Goal: Transaction & Acquisition: Subscribe to service/newsletter

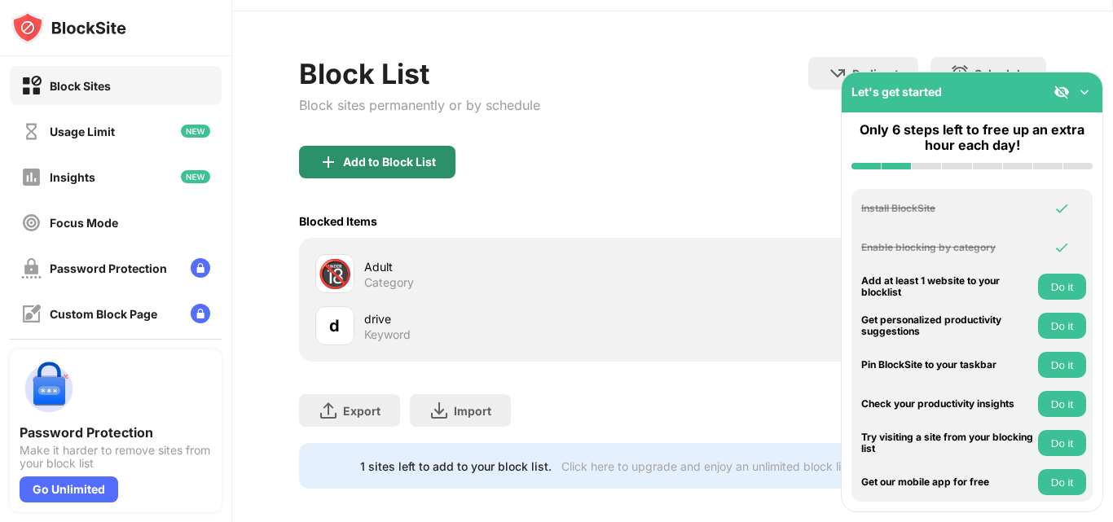
scroll to position [69, 0]
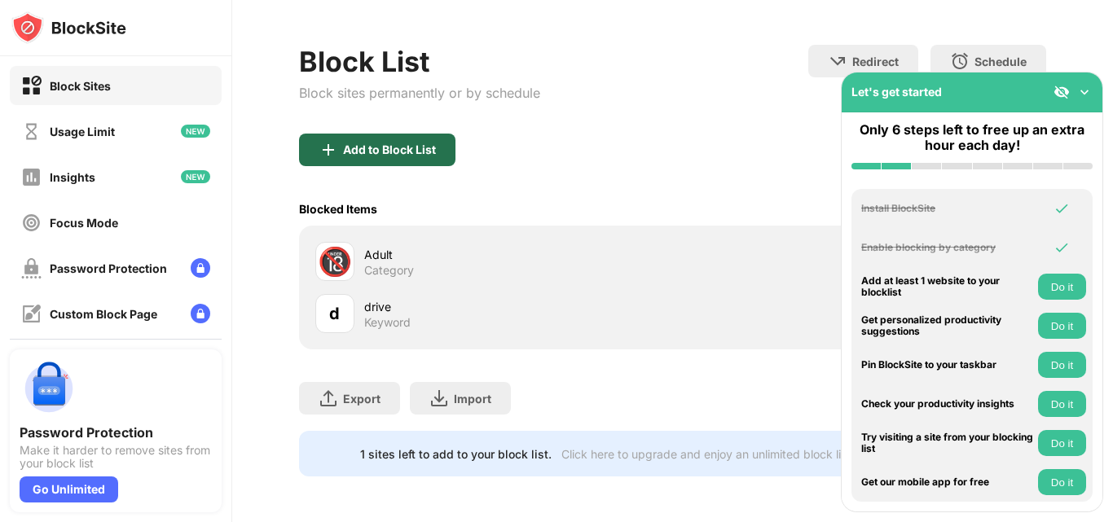
click at [363, 143] on div "Add to Block List" at bounding box center [389, 149] width 93 height 13
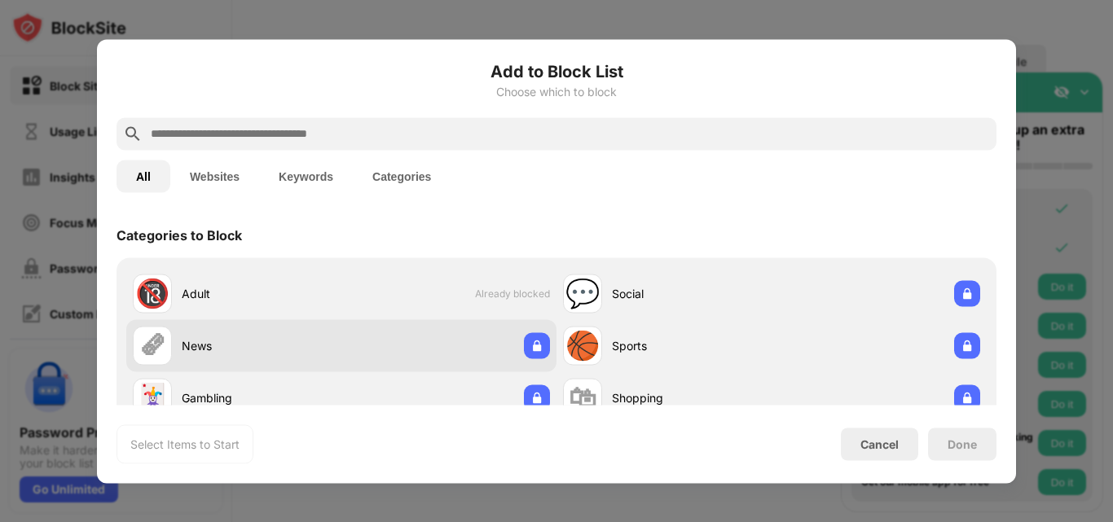
click at [172, 357] on div "🗞 News" at bounding box center [237, 345] width 209 height 39
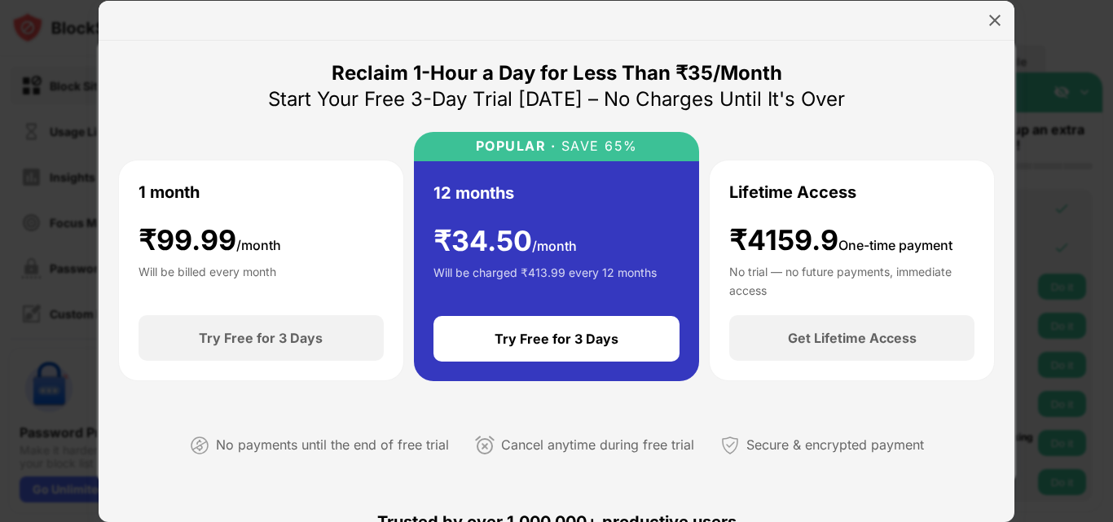
click at [860, 75] on div "Reclaim 1-Hour a Day for Less Than ₹35/Month Start Your Free 3-Day Trial [DATE]…" at bounding box center [556, 272] width 877 height 424
click at [998, 29] on div at bounding box center [995, 20] width 26 height 26
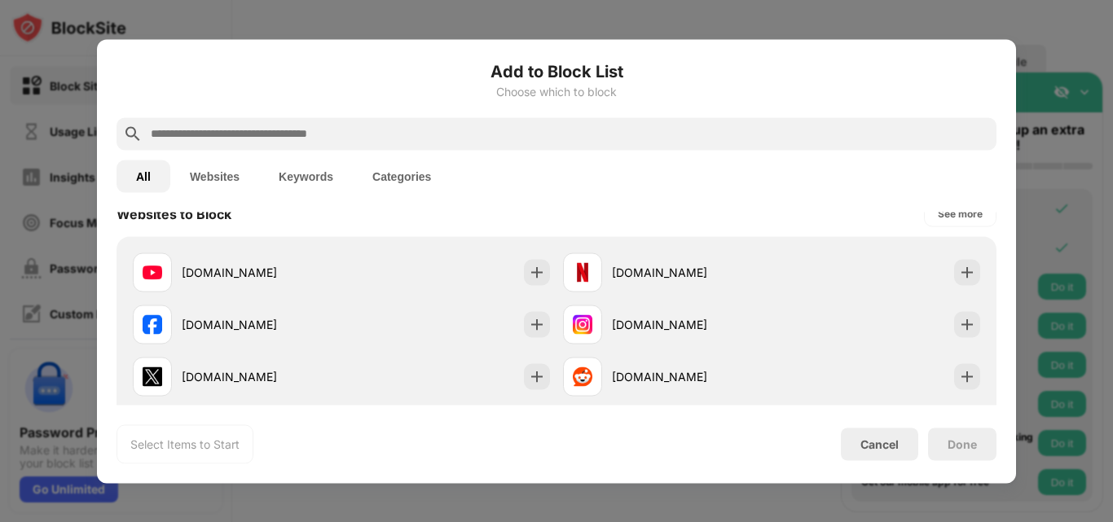
scroll to position [244, 0]
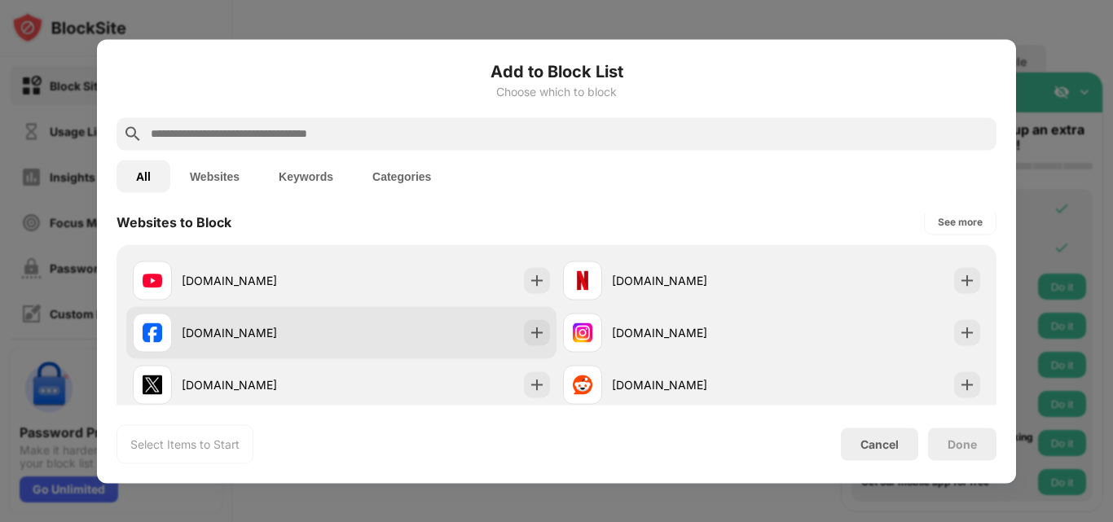
click at [249, 333] on div "[DOMAIN_NAME]" at bounding box center [262, 332] width 160 height 17
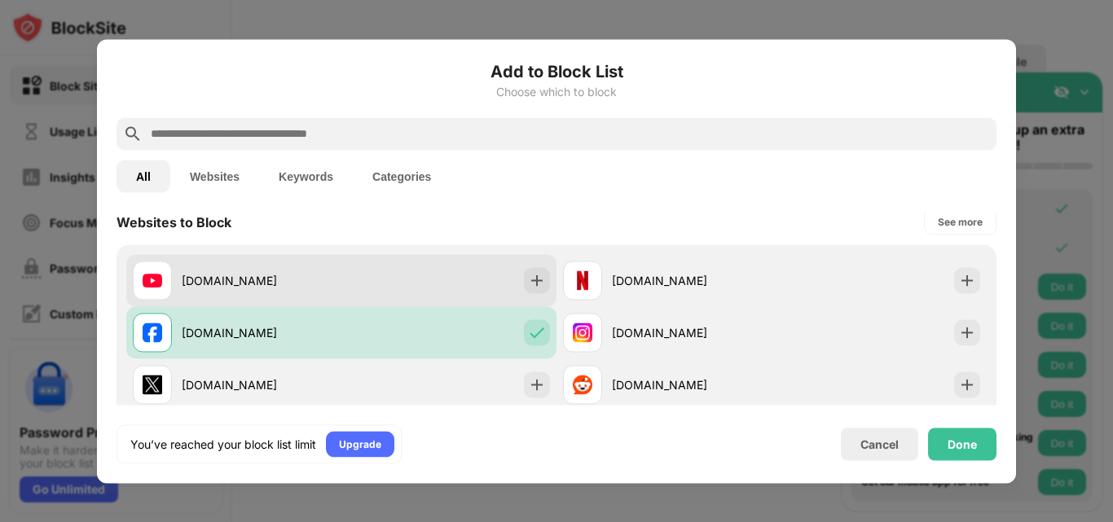
click at [302, 277] on div "[DOMAIN_NAME]" at bounding box center [262, 280] width 160 height 17
click at [232, 284] on div "[DOMAIN_NAME]" at bounding box center [262, 280] width 160 height 17
click at [524, 280] on div at bounding box center [537, 280] width 26 height 26
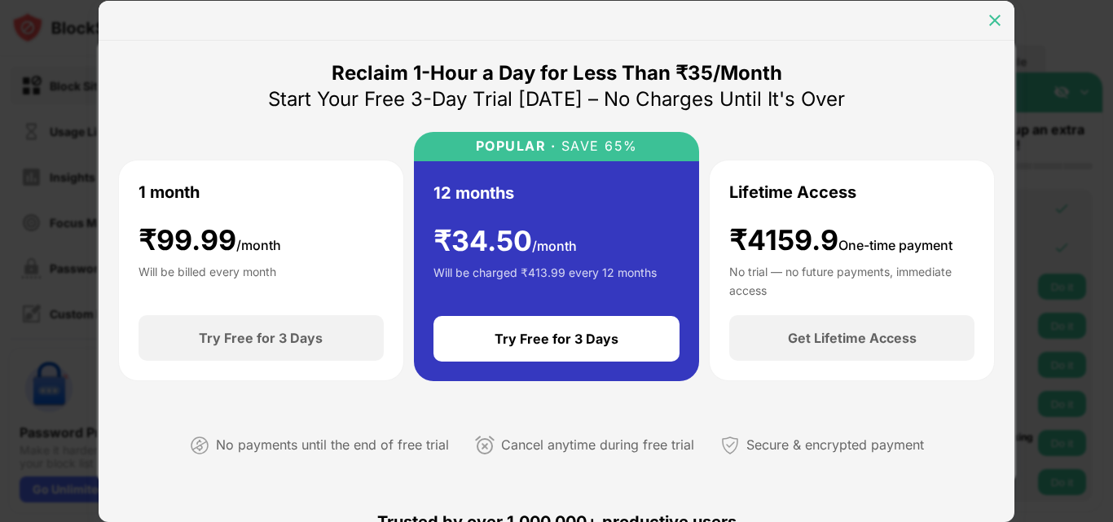
click at [995, 20] on img at bounding box center [995, 20] width 16 height 16
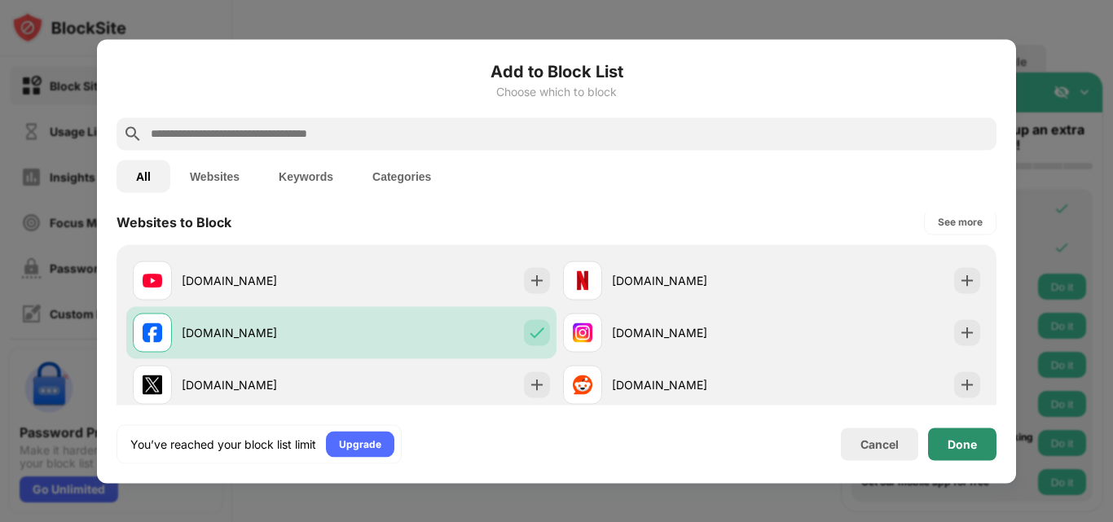
click at [949, 438] on div "Done" at bounding box center [962, 444] width 29 height 13
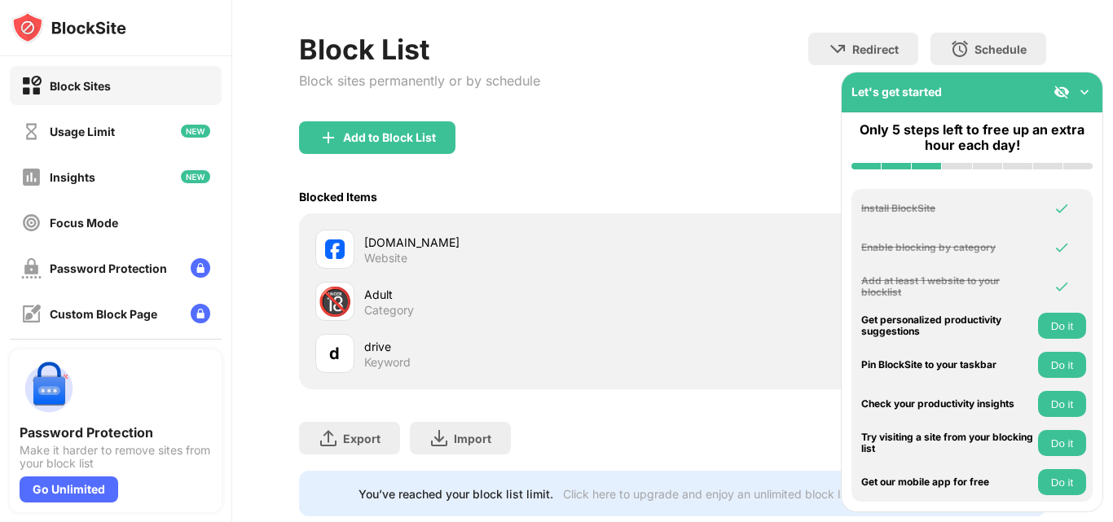
scroll to position [121, 0]
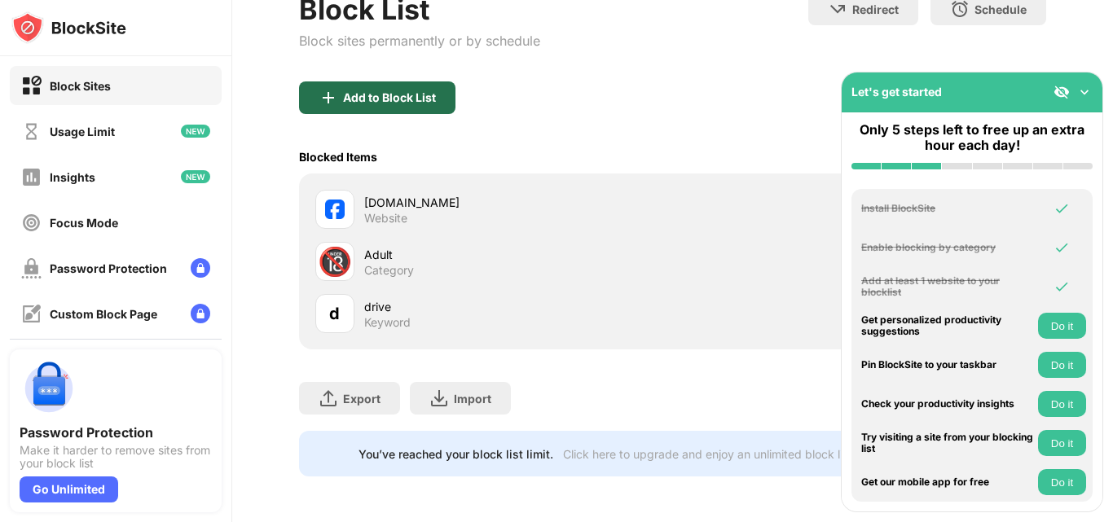
click at [400, 91] on div "Add to Block List" at bounding box center [389, 97] width 93 height 13
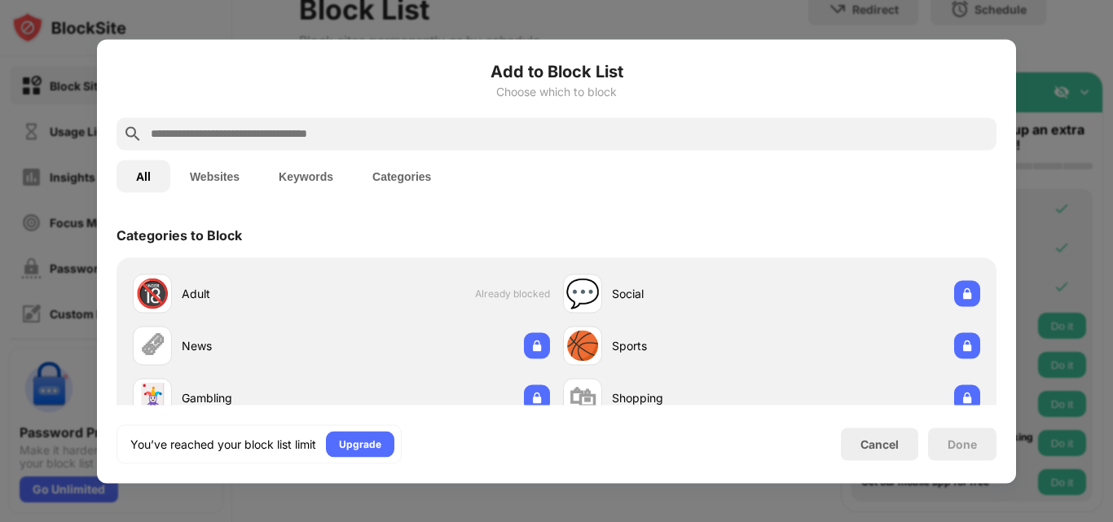
click at [296, 134] on input "text" at bounding box center [569, 134] width 841 height 20
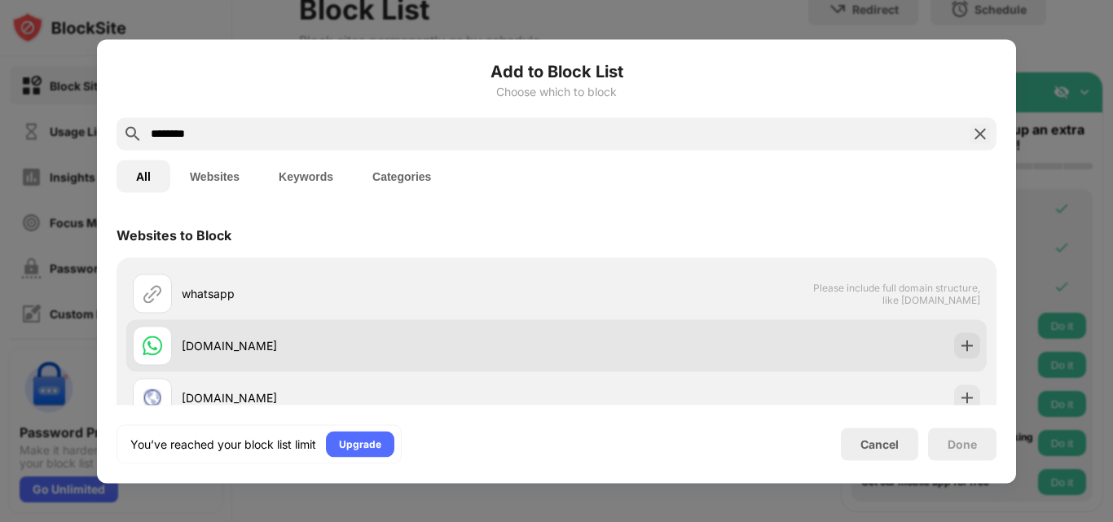
type input "********"
click at [244, 359] on div "[DOMAIN_NAME]" at bounding box center [345, 345] width 424 height 39
click at [959, 351] on img at bounding box center [967, 345] width 16 height 16
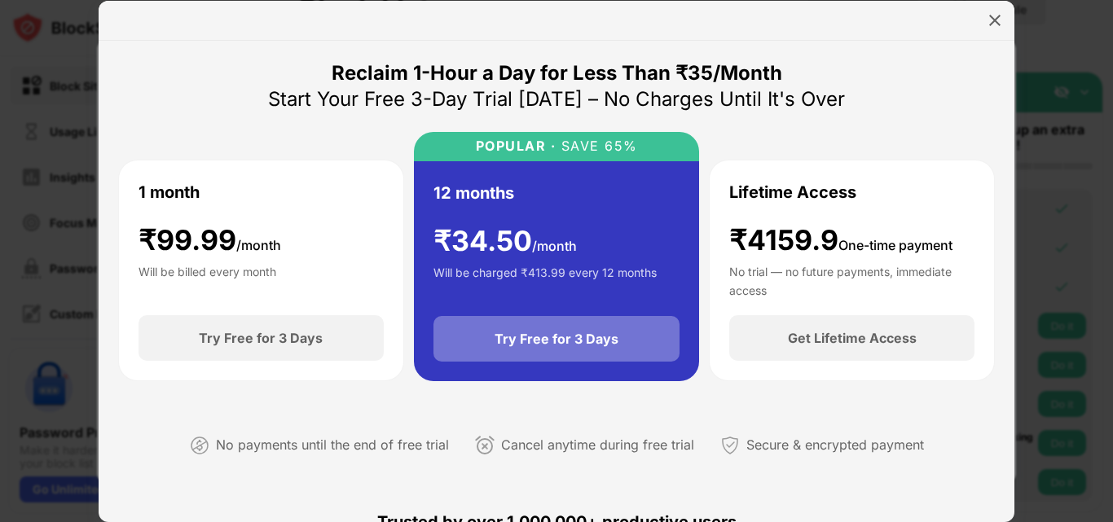
click at [574, 346] on div "Try Free for 3 Days" at bounding box center [557, 339] width 124 height 16
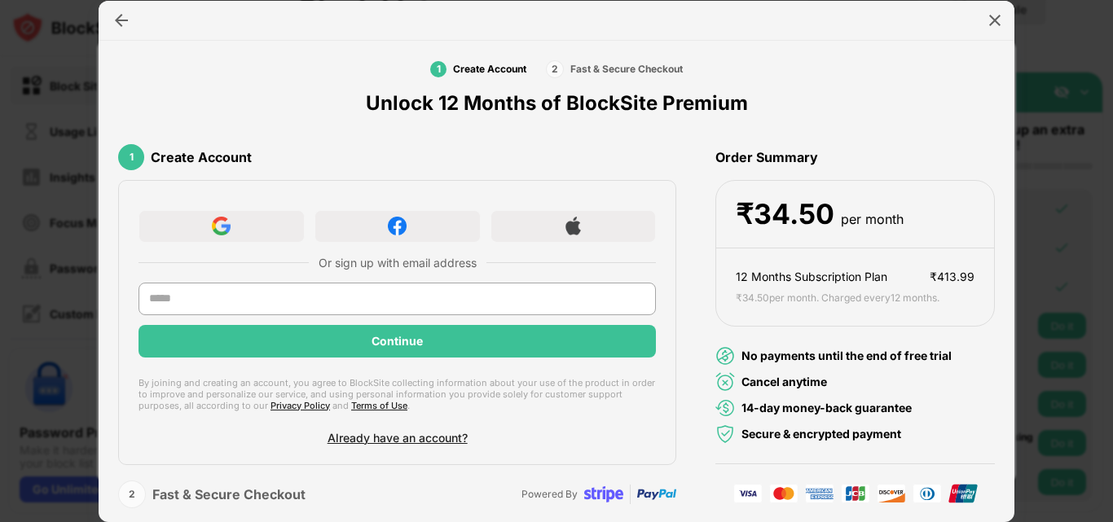
scroll to position [21, 0]
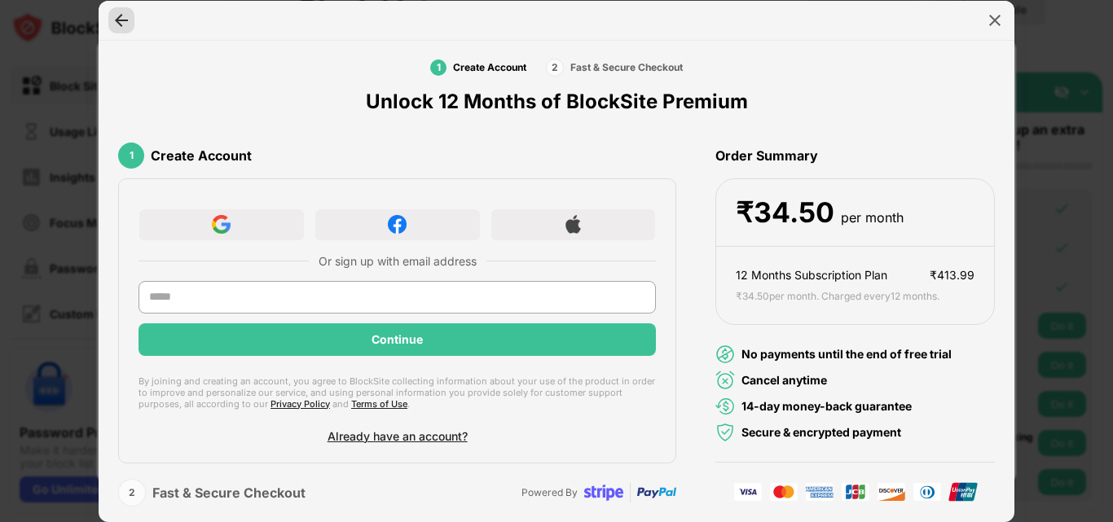
click at [129, 23] on img at bounding box center [121, 20] width 16 height 16
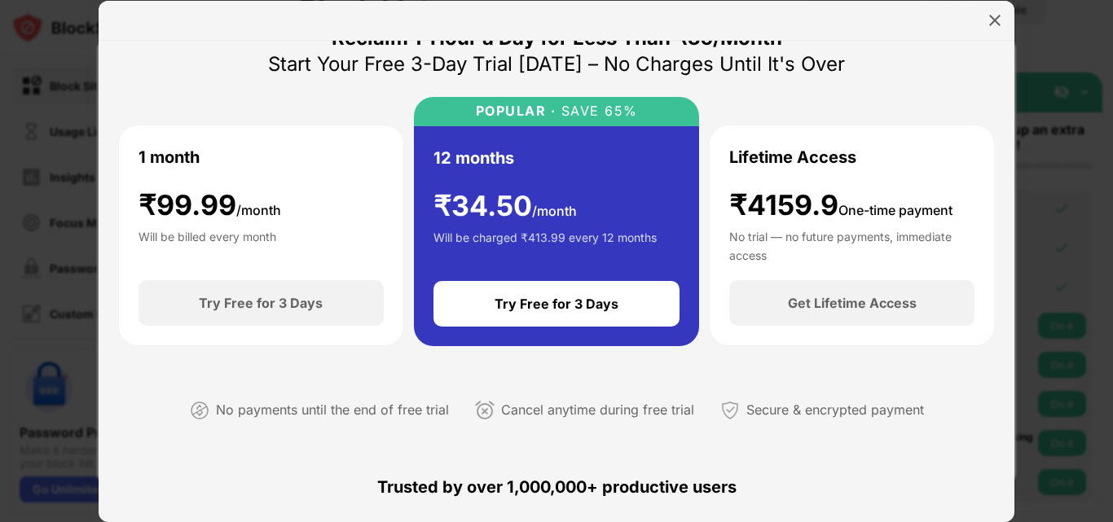
scroll to position [0, 0]
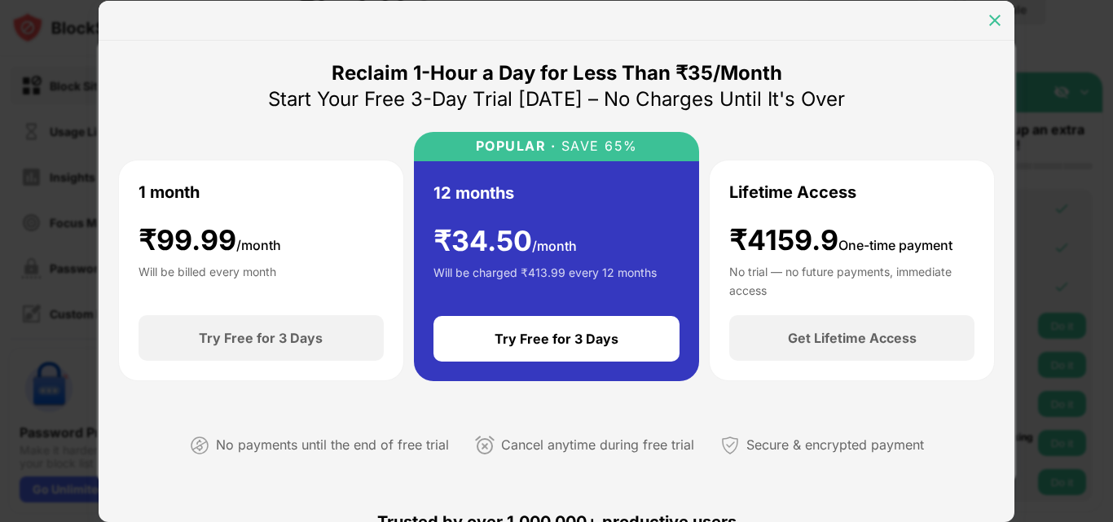
click at [987, 14] on img at bounding box center [995, 20] width 16 height 16
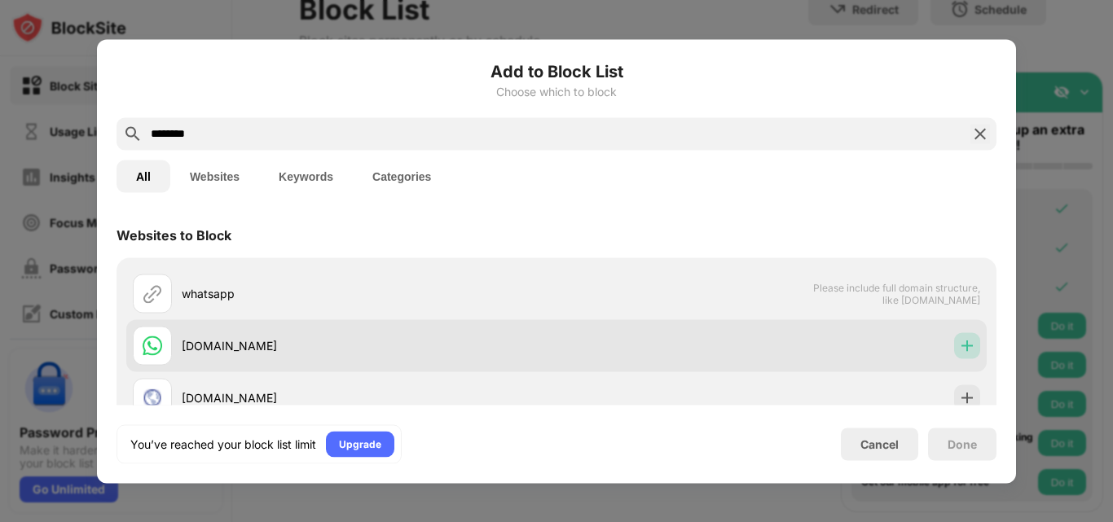
click at [959, 350] on img at bounding box center [967, 345] width 16 height 16
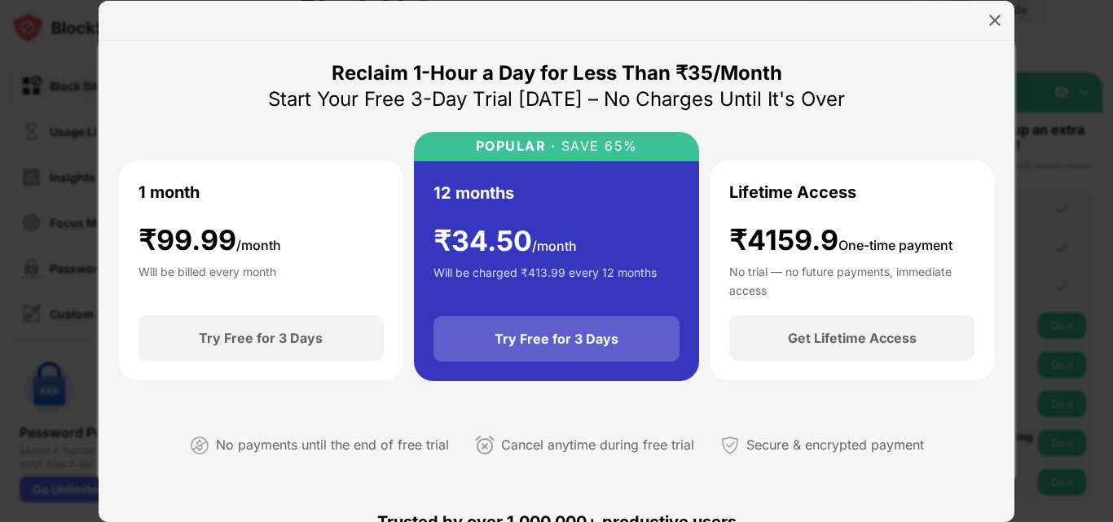
click at [573, 345] on div "Try Free for 3 Days" at bounding box center [557, 339] width 124 height 16
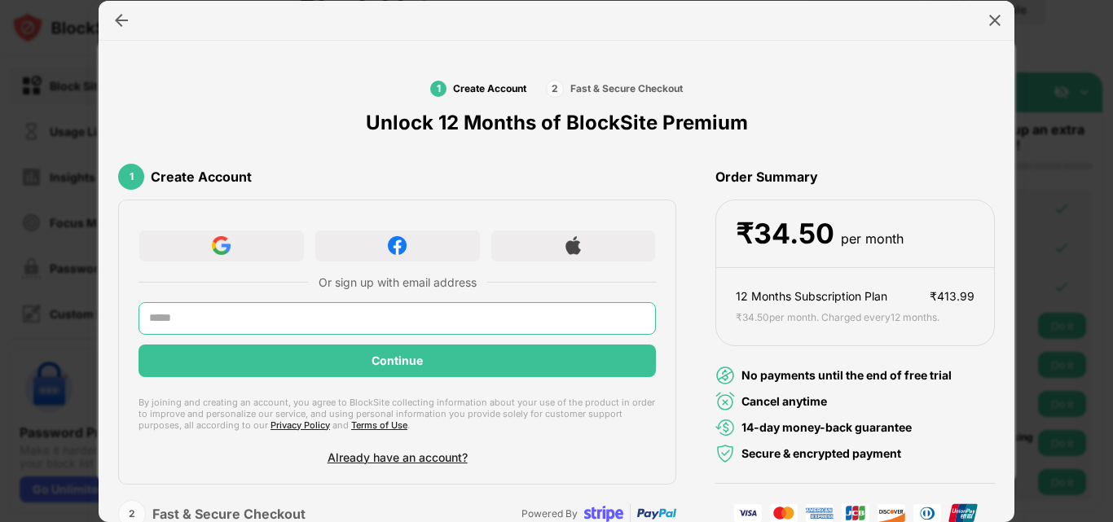
click at [412, 324] on input "text" at bounding box center [397, 318] width 517 height 33
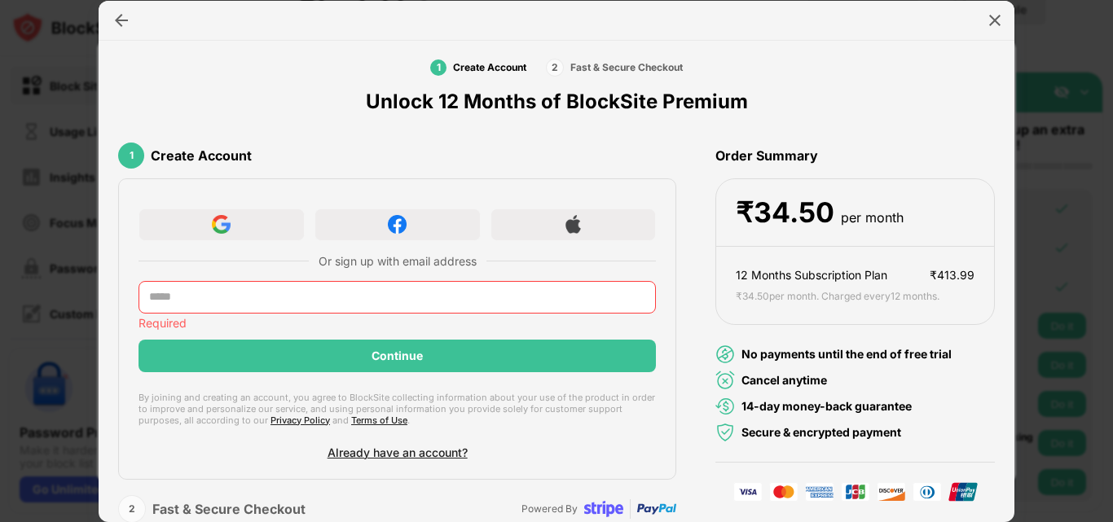
click at [582, 61] on div "Fast & Secure Checkout" at bounding box center [626, 67] width 112 height 12
click at [122, 13] on img at bounding box center [121, 20] width 16 height 16
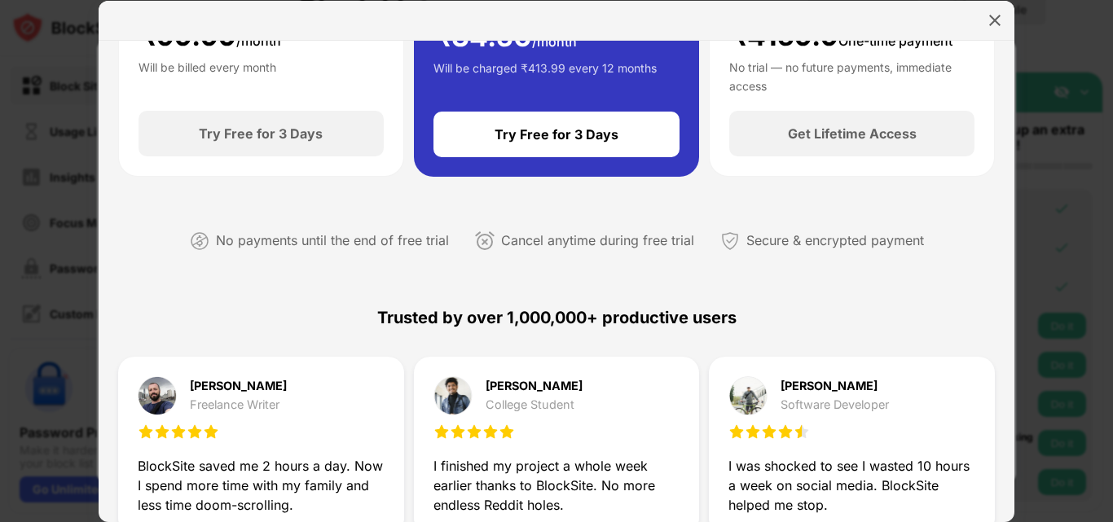
scroll to position [0, 0]
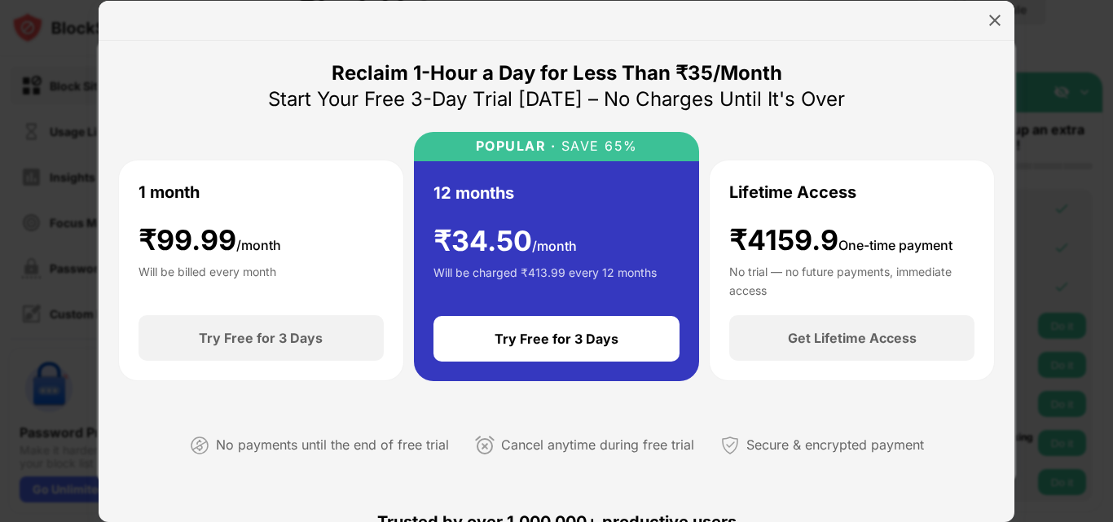
click at [525, 244] on div "₹ 34.50 /month" at bounding box center [505, 241] width 143 height 33
click at [505, 139] on div "POPULAR ·" at bounding box center [516, 146] width 81 height 15
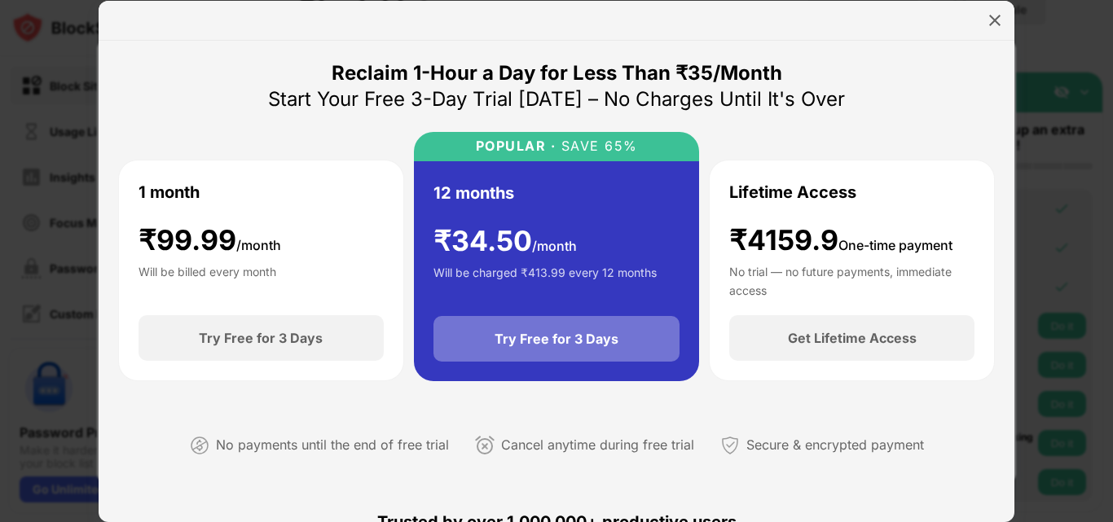
click at [516, 328] on div "Try Free for 3 Days" at bounding box center [557, 339] width 247 height 46
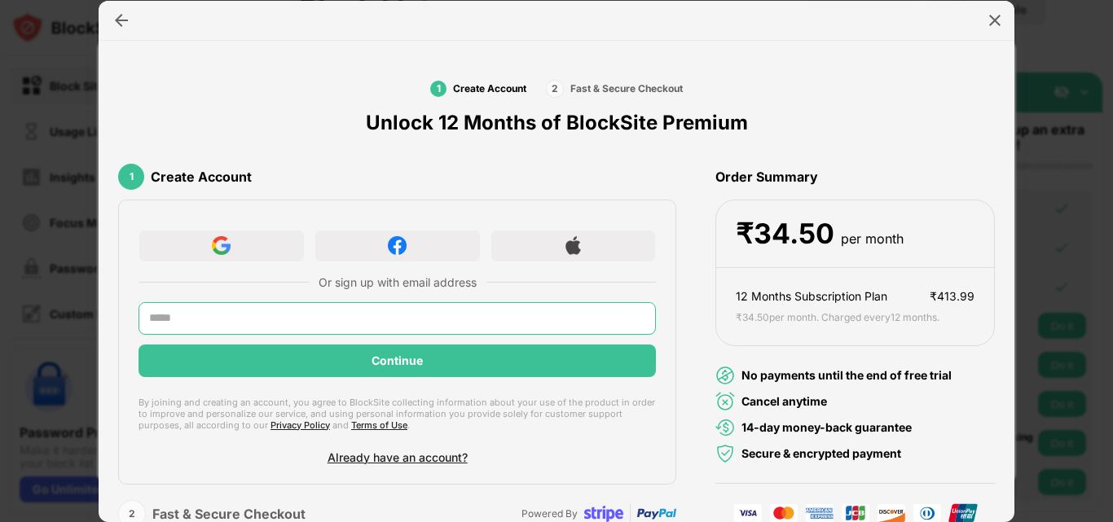
click at [327, 318] on input "text" at bounding box center [397, 318] width 517 height 33
type input "**********"
click at [376, 366] on div "Continue" at bounding box center [397, 360] width 51 height 13
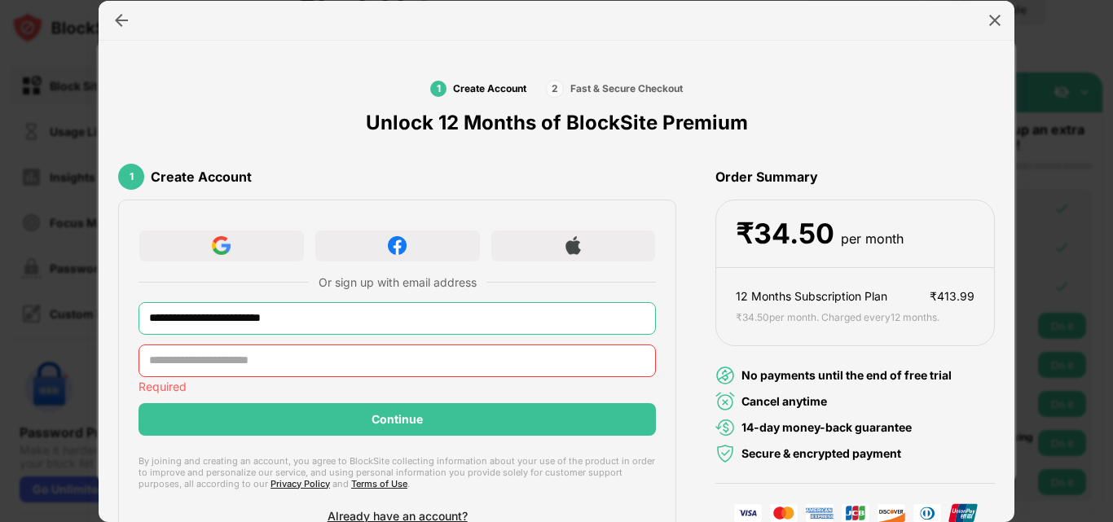
drag, startPoint x: 350, startPoint y: 322, endPoint x: 53, endPoint y: 322, distance: 297.4
click at [53, 522] on div "**********" at bounding box center [556, 522] width 1113 height 0
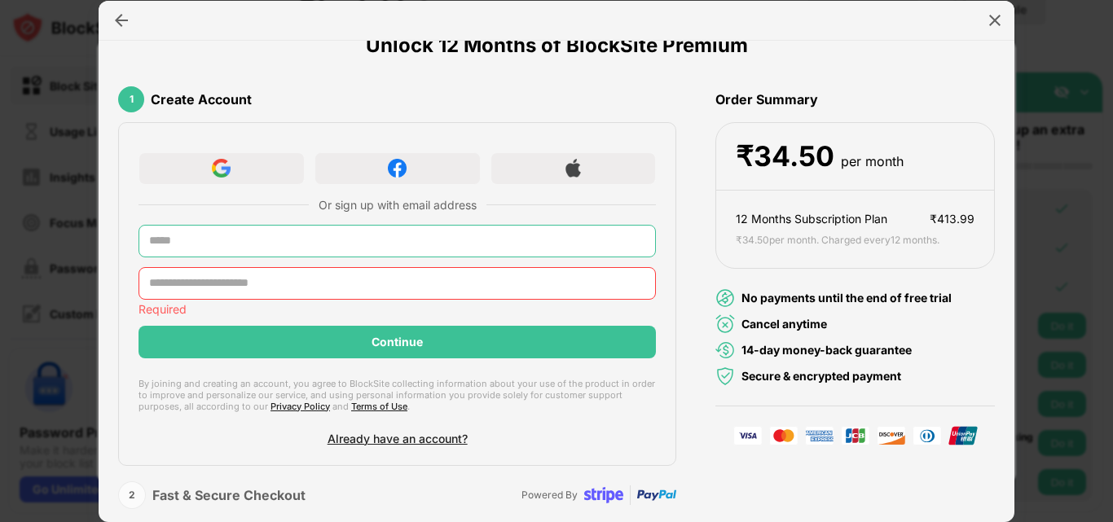
scroll to position [80, 0]
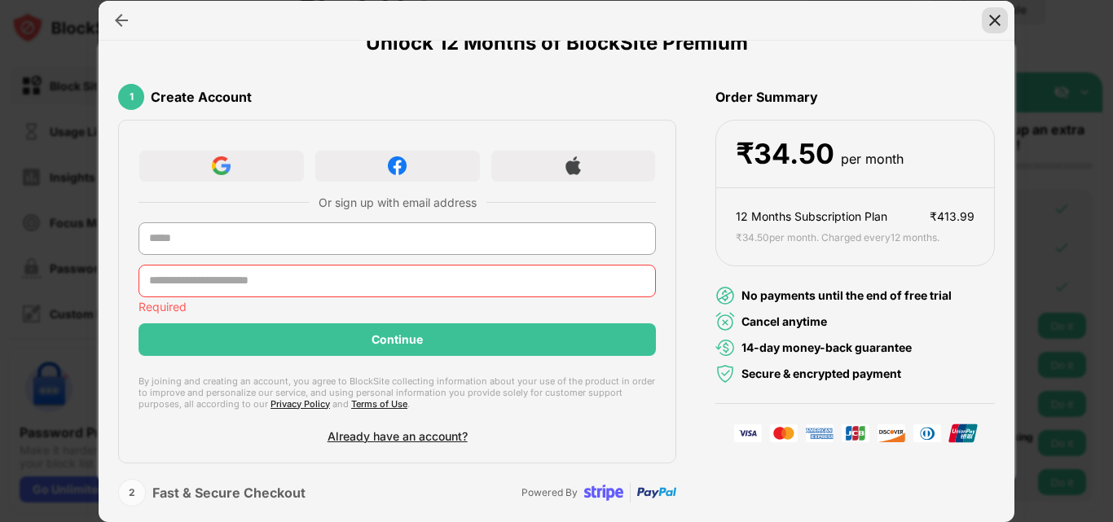
click at [988, 15] on img at bounding box center [995, 20] width 16 height 16
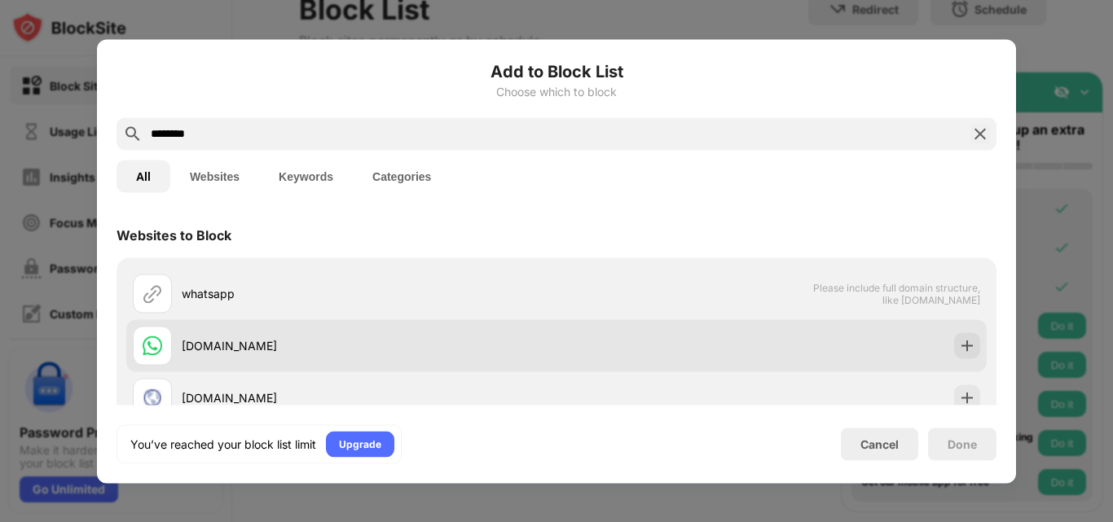
click at [251, 347] on div "[DOMAIN_NAME]" at bounding box center [369, 345] width 375 height 17
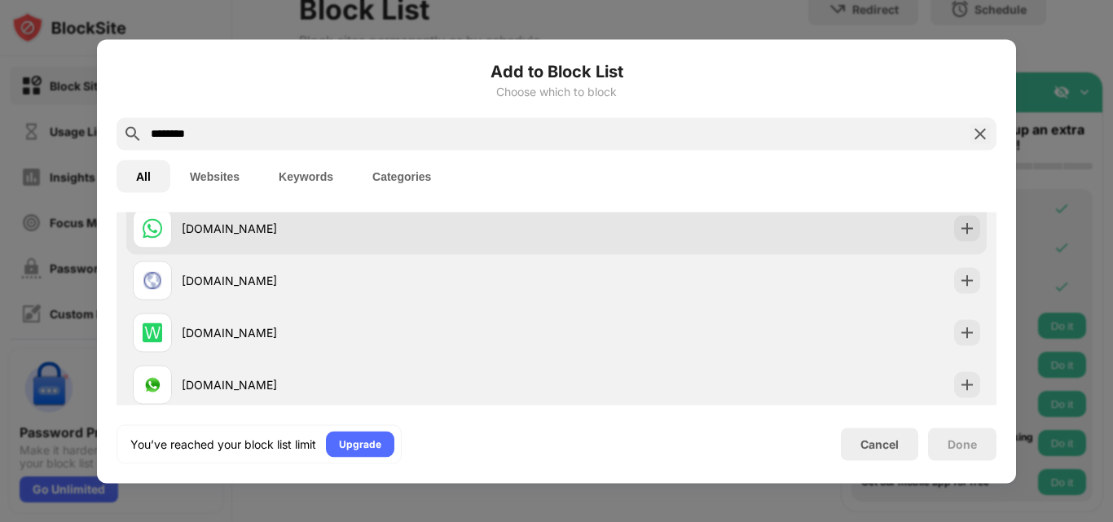
scroll to position [0, 0]
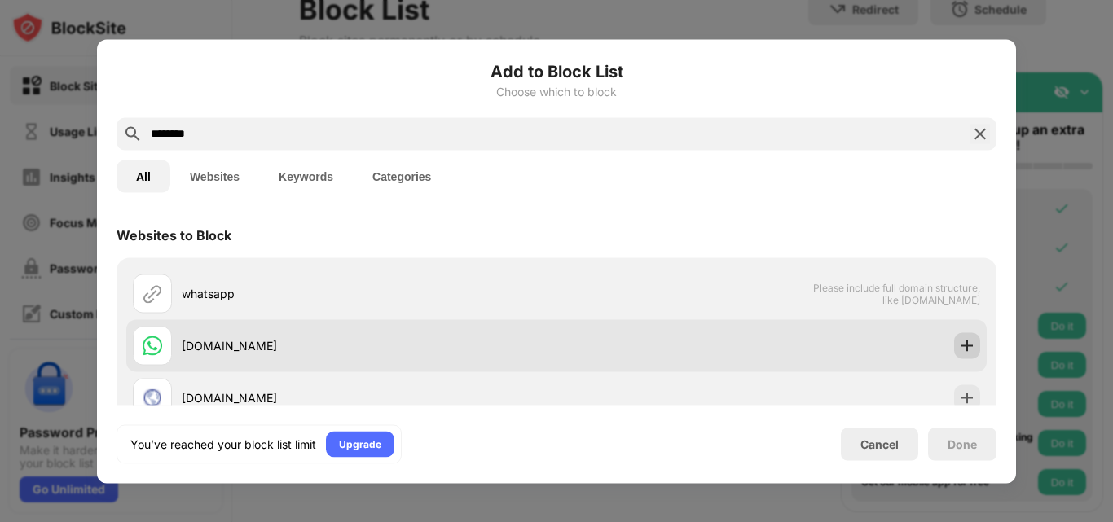
click at [959, 344] on img at bounding box center [967, 345] width 16 height 16
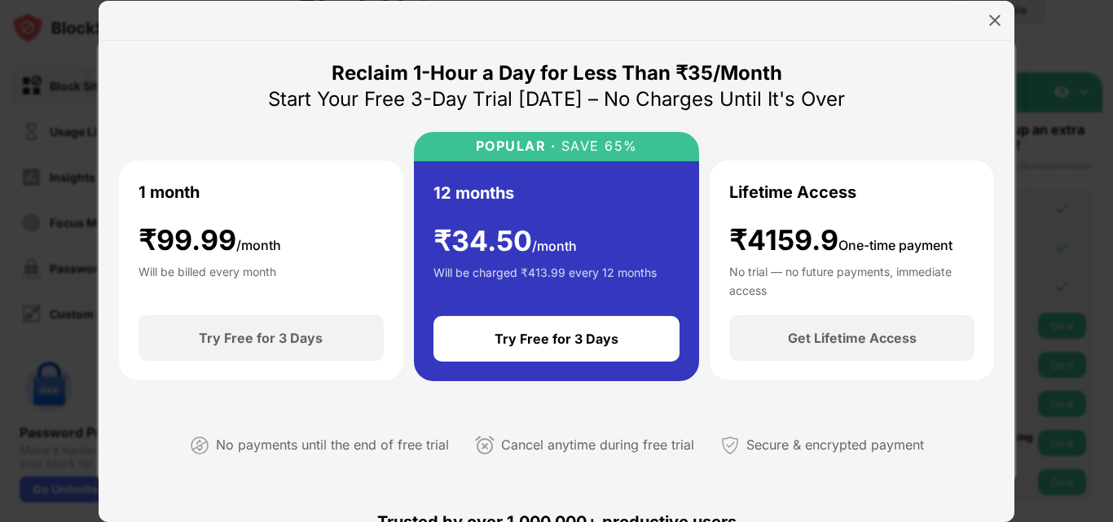
scroll to position [244, 0]
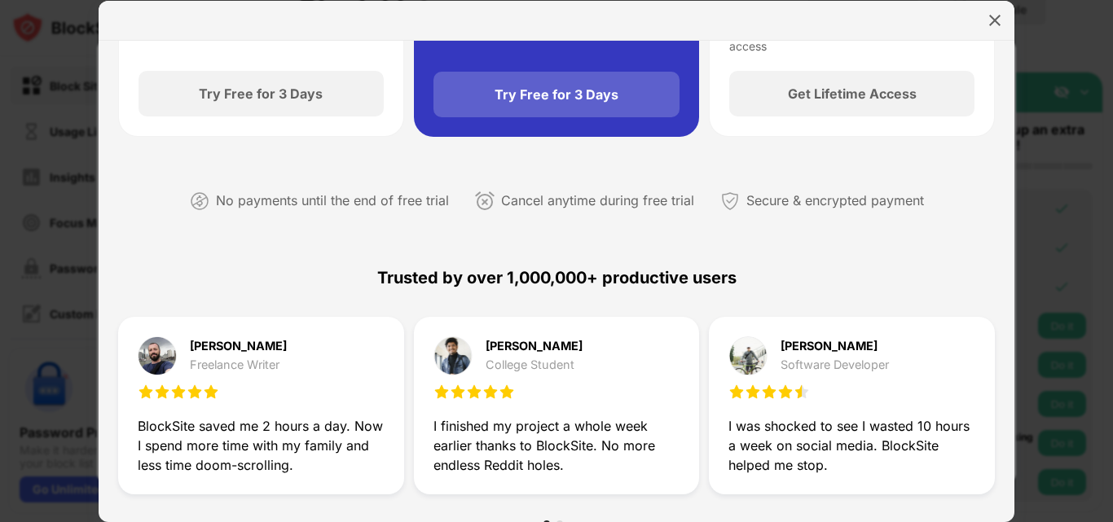
click at [486, 87] on div "Try Free for 3 Days" at bounding box center [557, 95] width 247 height 46
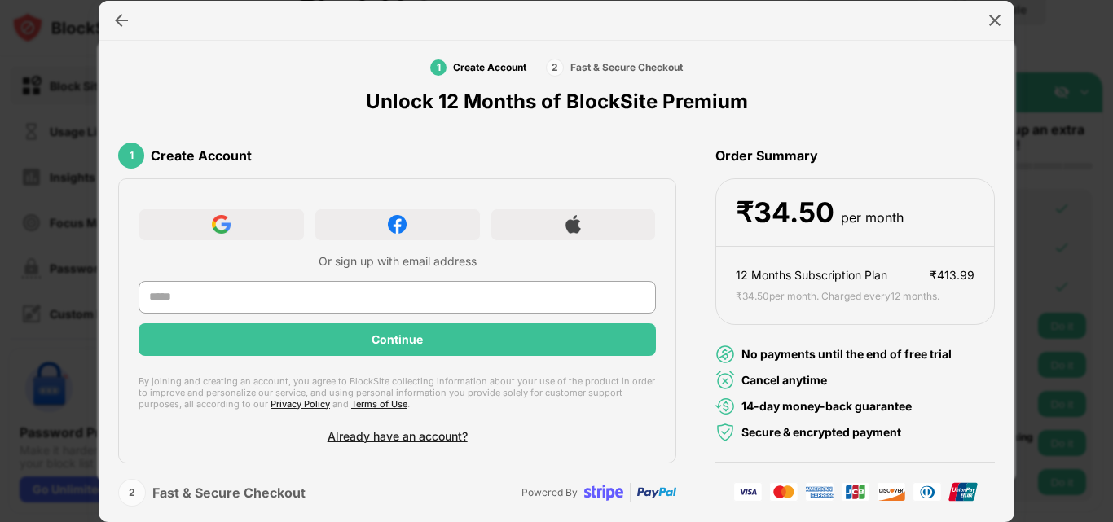
scroll to position [20, 0]
click at [825, 209] on div "₹ 34.50 per month" at bounding box center [855, 213] width 239 height 33
click at [354, 436] on div "Already have an account?" at bounding box center [398, 436] width 140 height 14
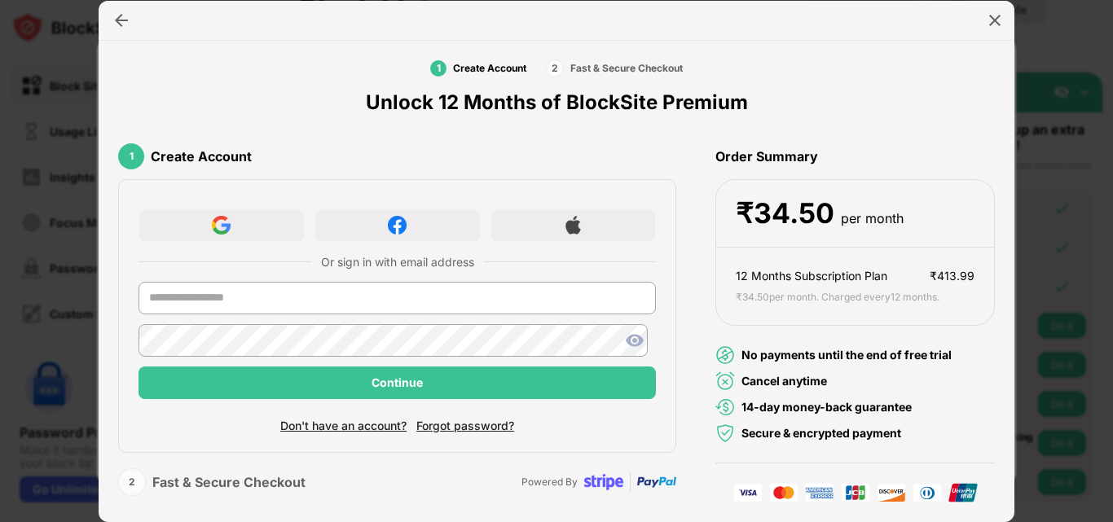
scroll to position [20, 0]
click at [375, 302] on input "text" at bounding box center [397, 298] width 517 height 33
click at [196, 302] on input "text" at bounding box center [397, 298] width 517 height 33
type input "***"
click at [188, 157] on div "Create Account" at bounding box center [201, 156] width 101 height 16
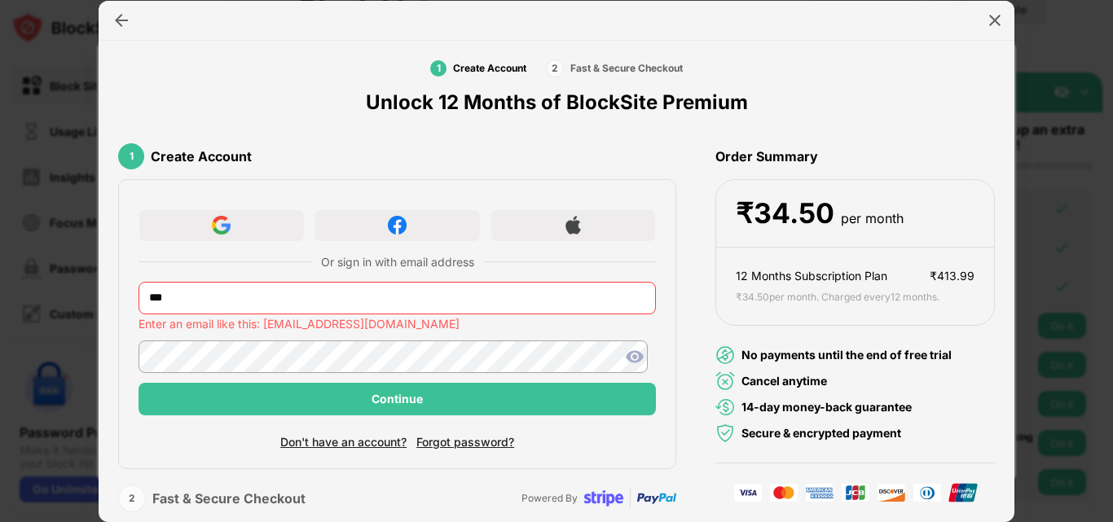
click at [131, 157] on div "1" at bounding box center [131, 156] width 26 height 26
